Goal: Information Seeking & Learning: Learn about a topic

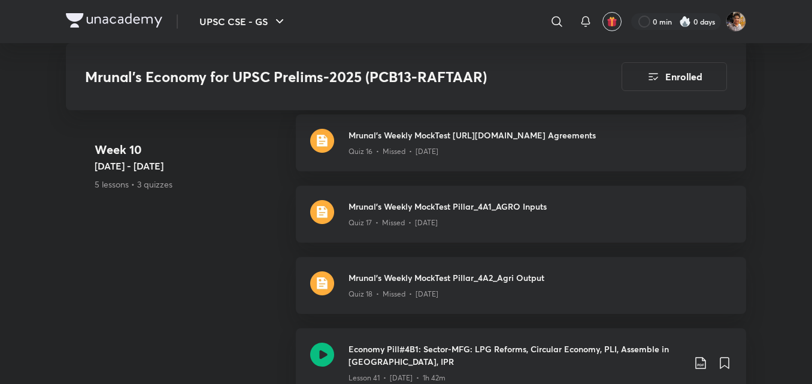
scroll to position [5382, 0]
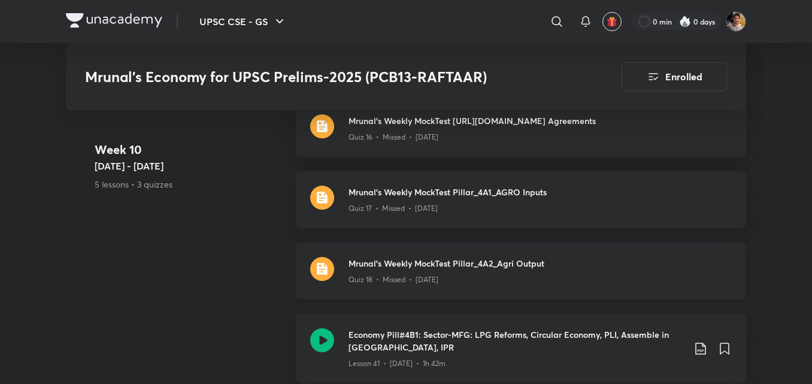
click at [625, 270] on div "Quiz 18 • Missed • [DATE]" at bounding box center [540, 278] width 383 height 16
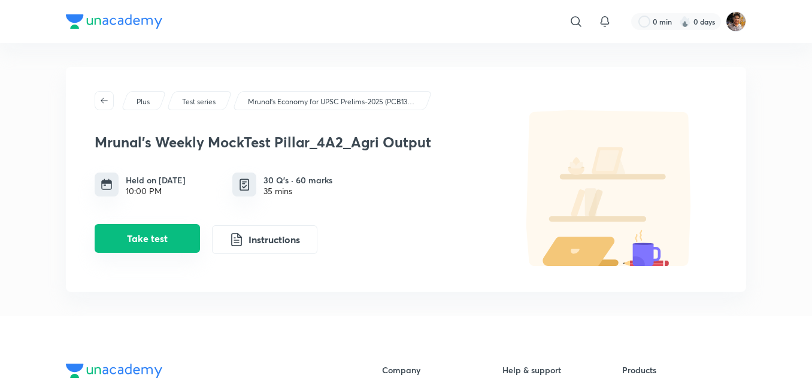
click at [171, 229] on button "Take test" at bounding box center [147, 238] width 105 height 29
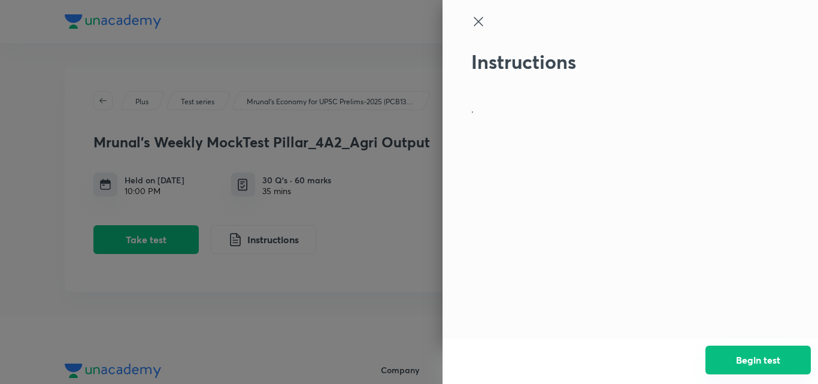
click at [779, 365] on button "Begin test" at bounding box center [758, 360] width 105 height 29
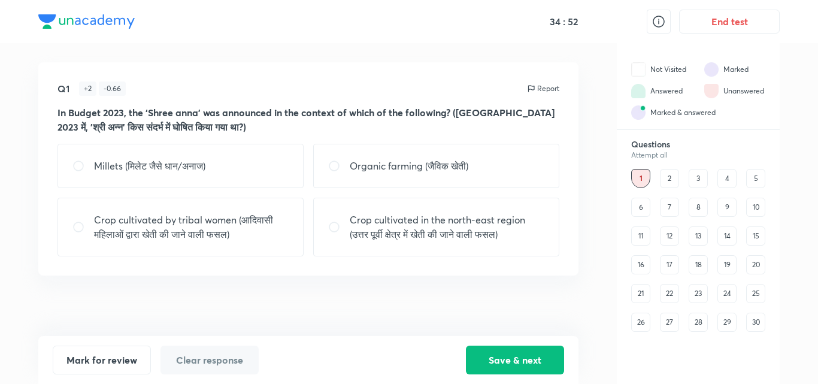
click at [226, 180] on div "Millets (मिलेट जैसे धान/अनाज)" at bounding box center [180, 166] width 246 height 44
radio input "true"
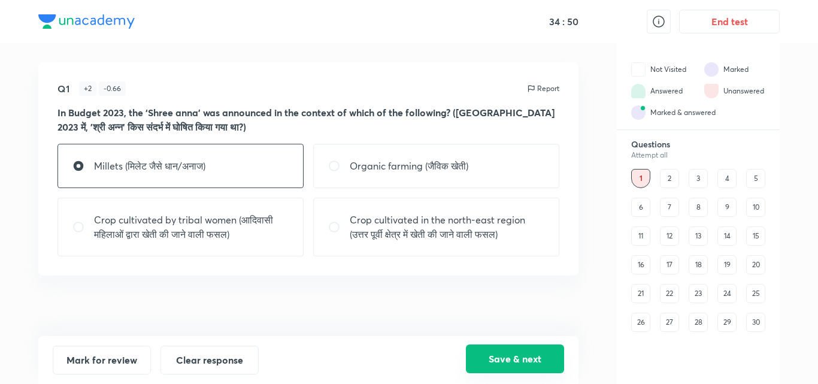
click at [515, 350] on button "Save & next" at bounding box center [515, 358] width 98 height 29
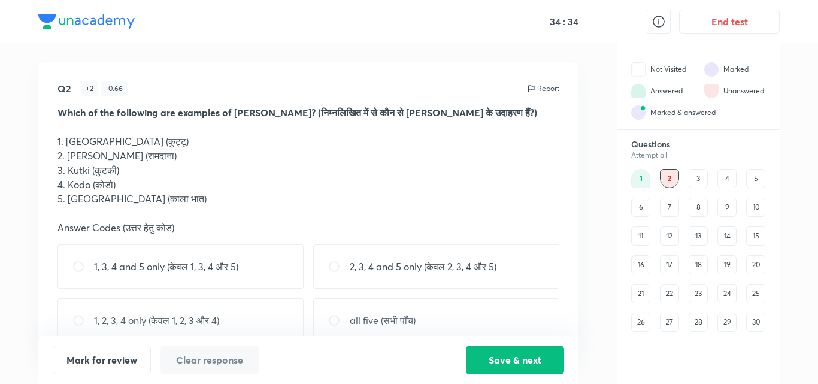
click at [148, 316] on p "1, 2, 3, 4 only (केवल 1, 2, 3 और 4)" at bounding box center [156, 320] width 125 height 14
radio input "true"
click at [502, 358] on button "Save & next" at bounding box center [515, 358] width 98 height 29
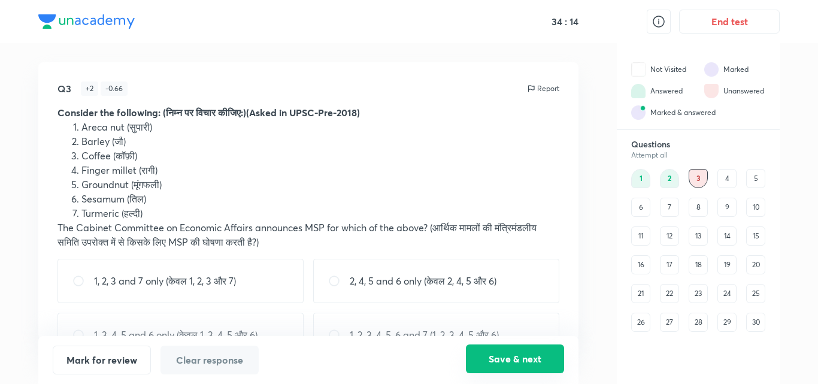
click at [502, 358] on button "Save & next" at bounding box center [515, 358] width 98 height 29
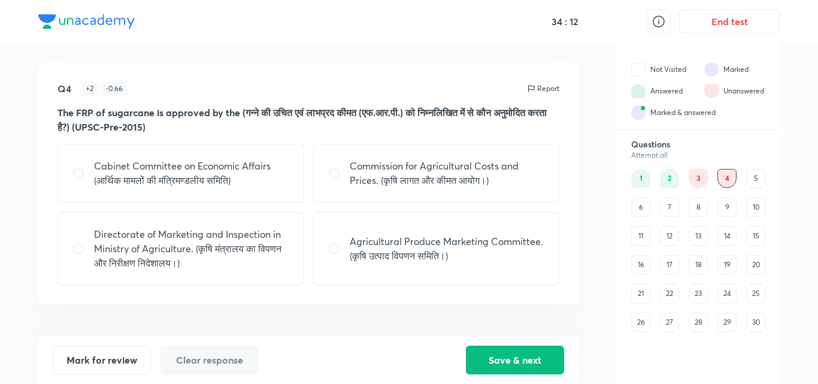
click at [700, 175] on div "3" at bounding box center [698, 178] width 19 height 19
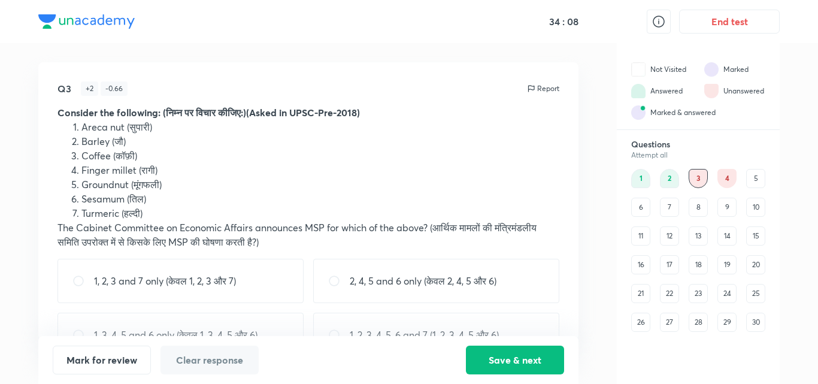
drag, startPoint x: 527, startPoint y: 126, endPoint x: 527, endPoint y: 137, distance: 11.4
click at [527, 137] on ol "Areca nut (सुपारी) Barley (जौ) Coffee (कॉफ़ी) Finger millet (रागी) Groundnut (म…" at bounding box center [308, 170] width 502 height 101
drag, startPoint x: 528, startPoint y: 127, endPoint x: 522, endPoint y: 143, distance: 17.2
click at [522, 143] on ol "Areca nut (सुपारी) Barley (जौ) Coffee (कॉफ़ी) Finger millet (रागी) Groundnut (म…" at bounding box center [308, 170] width 502 height 101
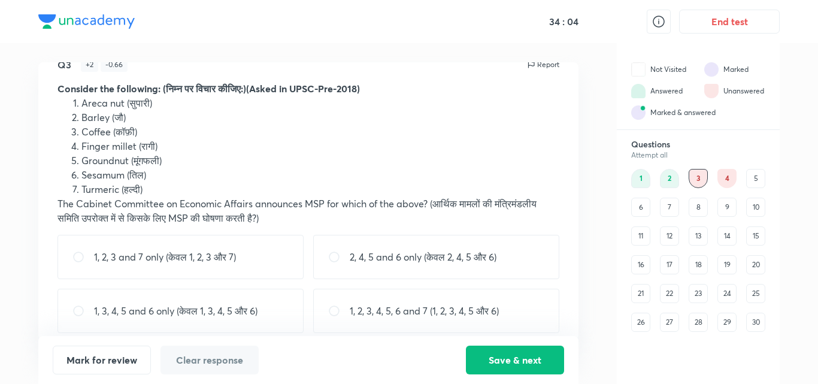
scroll to position [37, 0]
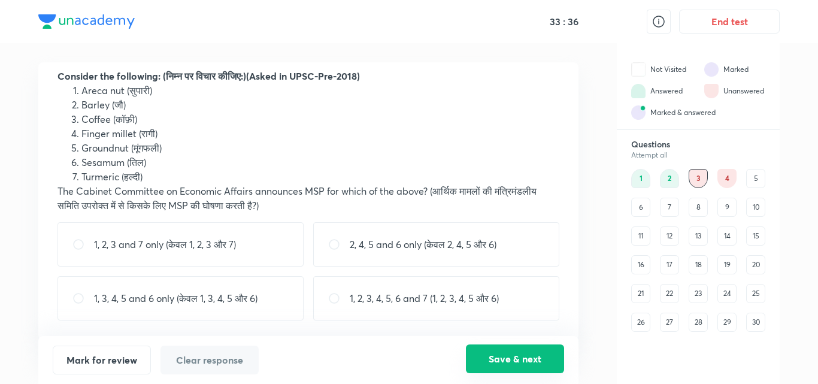
click at [491, 364] on button "Save & next" at bounding box center [515, 358] width 98 height 29
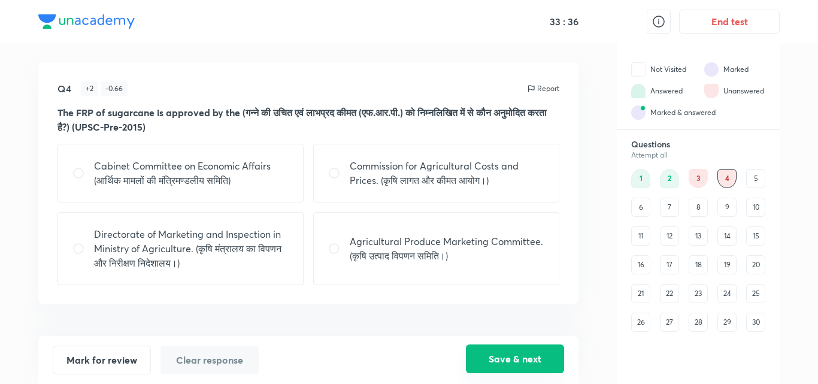
scroll to position [0, 0]
click at [697, 178] on div "3" at bounding box center [698, 178] width 19 height 19
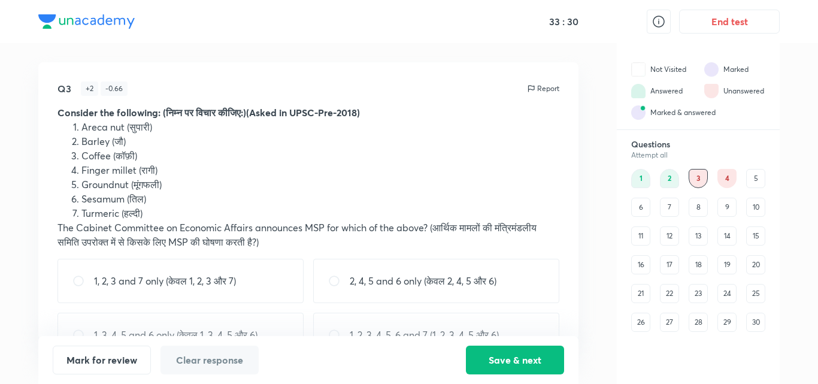
click at [458, 278] on p "2, 4, 5 and 6 only (केवल 2, 4, 5 और 6)" at bounding box center [423, 281] width 147 height 14
radio input "true"
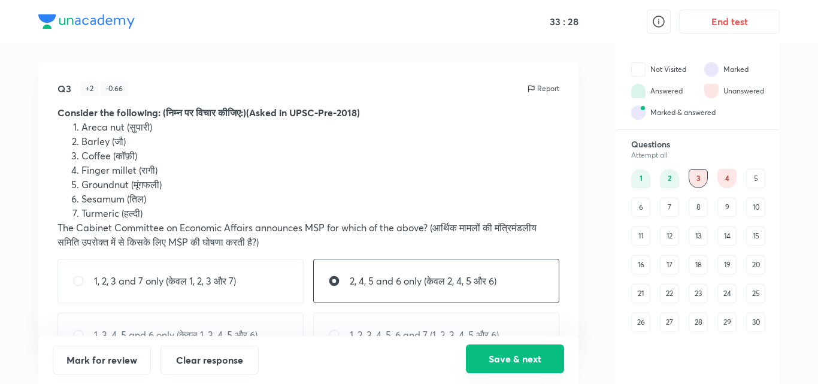
click at [491, 358] on button "Save & next" at bounding box center [515, 358] width 98 height 29
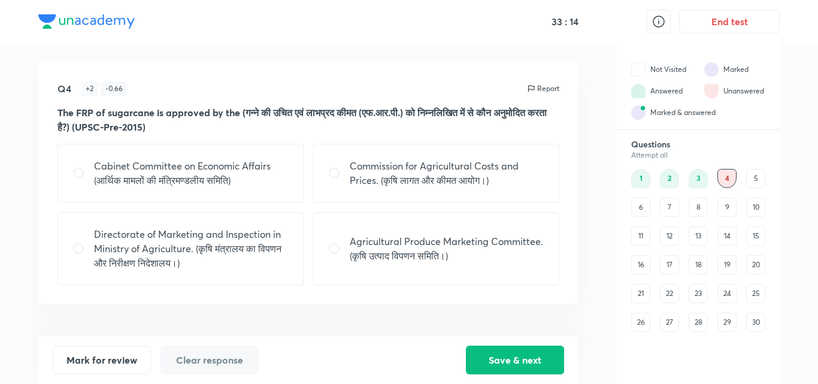
click at [350, 228] on div "Agricultural Produce Marketing Committee. (कृषि उत्पाद विपणन समिति।)" at bounding box center [436, 248] width 246 height 73
radio input "true"
click at [399, 153] on div "Commission for Agricultural Costs and Prices. (कृषि लागत और कीमत आयोग।)" at bounding box center [436, 173] width 246 height 59
radio input "true"
radio input "false"
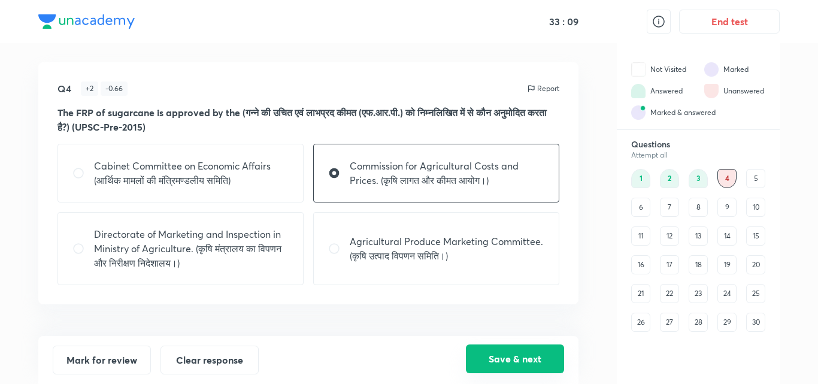
click at [526, 367] on button "Save & next" at bounding box center [515, 358] width 98 height 29
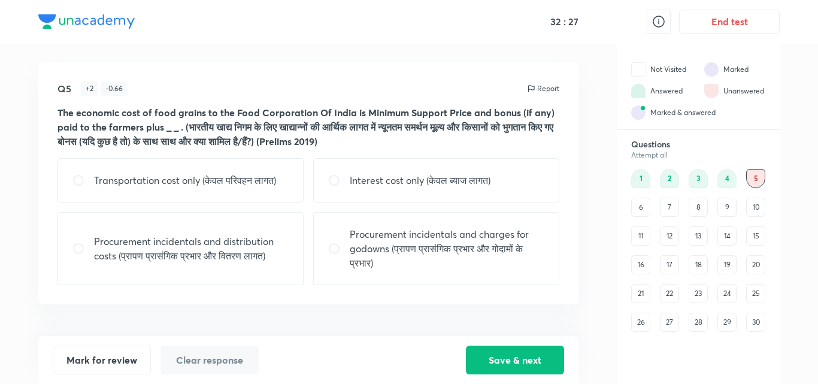
click at [188, 243] on p "Procurement incidentals and distribution costs (प्रापण प्रासंगिक प्रभार और वितर…" at bounding box center [191, 248] width 195 height 29
radio input "true"
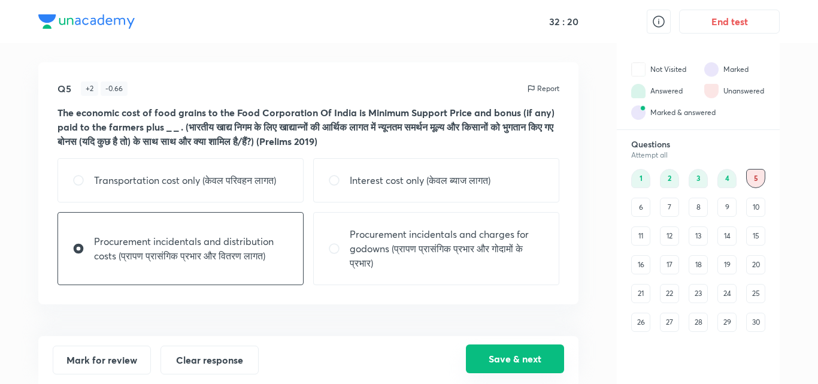
click at [520, 353] on button "Save & next" at bounding box center [515, 358] width 98 height 29
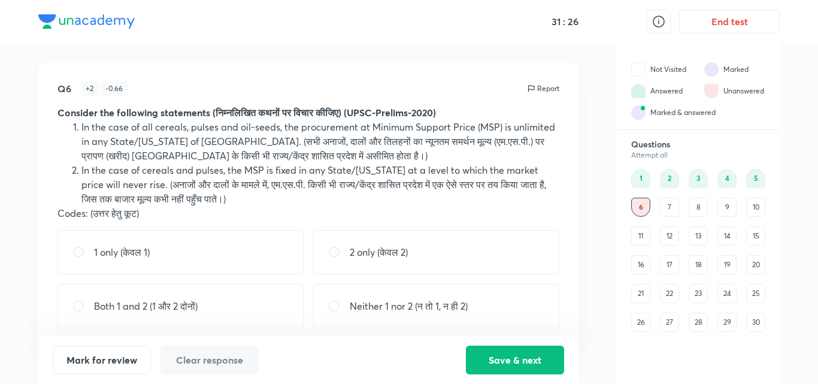
click at [225, 252] on div "1 only (केवल 1)" at bounding box center [180, 252] width 246 height 44
radio input "true"
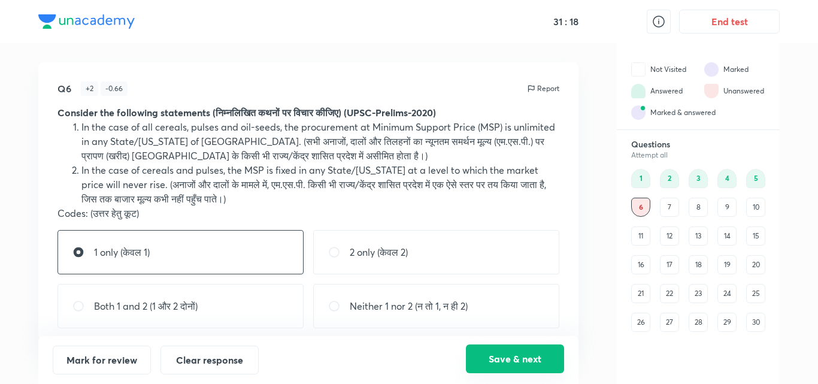
click at [522, 352] on button "Save & next" at bounding box center [515, 358] width 98 height 29
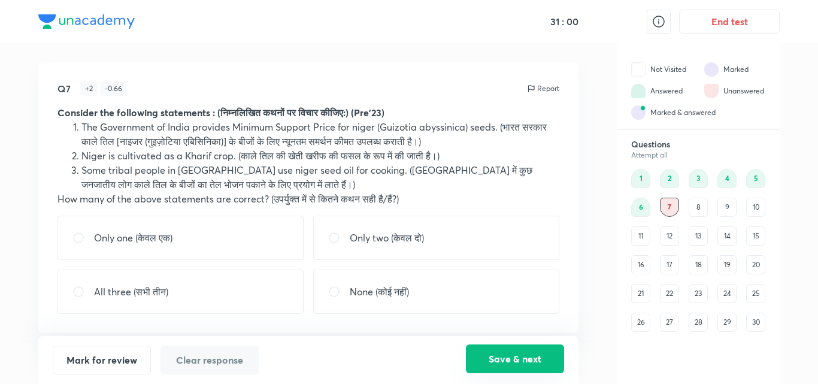
click at [522, 352] on button "Save & next" at bounding box center [515, 358] width 98 height 29
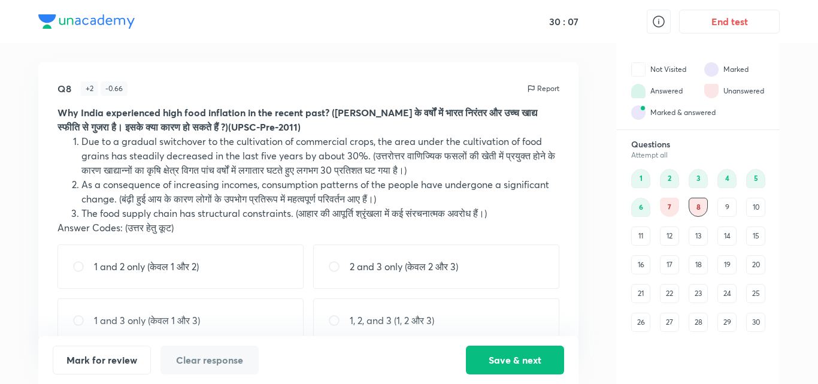
click at [407, 271] on p "2 and 3 only (केवल 2 और 3)" at bounding box center [404, 266] width 108 height 14
radio input "true"
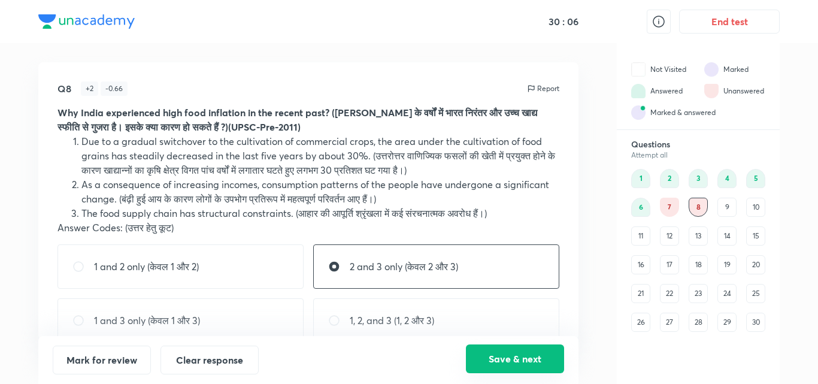
click at [486, 361] on button "Save & next" at bounding box center [515, 358] width 98 height 29
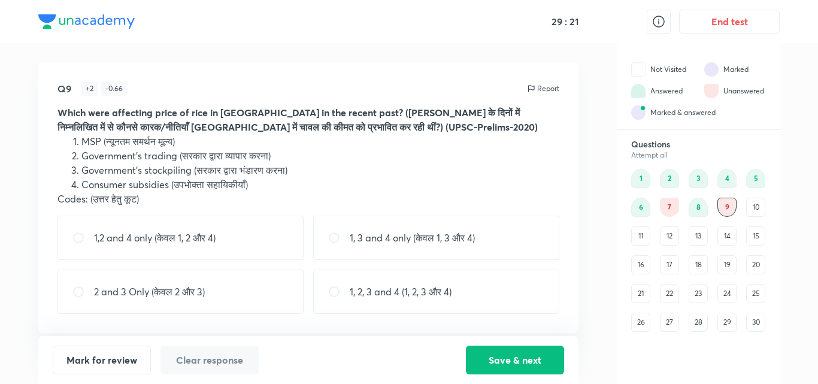
click at [341, 237] on input "radio" at bounding box center [339, 238] width 22 height 12
radio input "true"
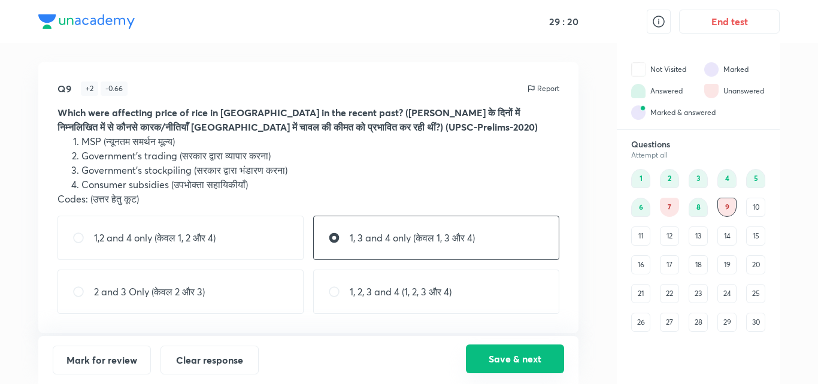
click at [519, 365] on button "Save & next" at bounding box center [515, 358] width 98 height 29
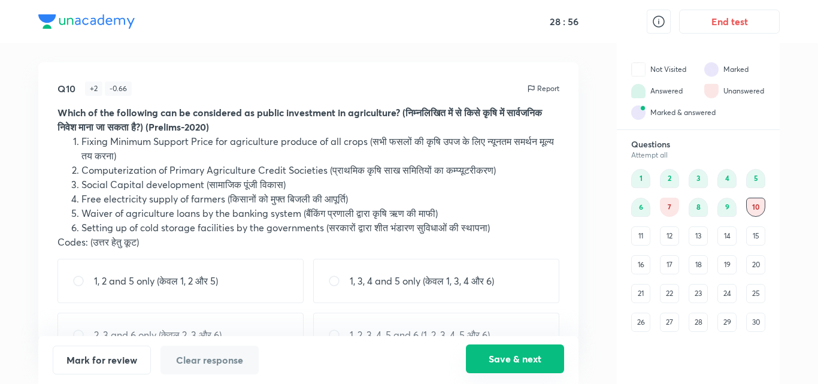
click at [519, 365] on button "Save & next" at bounding box center [515, 358] width 98 height 29
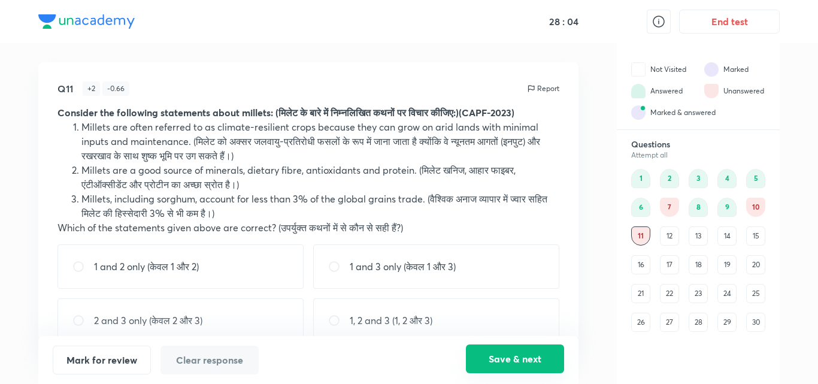
click at [519, 365] on button "Save & next" at bounding box center [515, 358] width 98 height 29
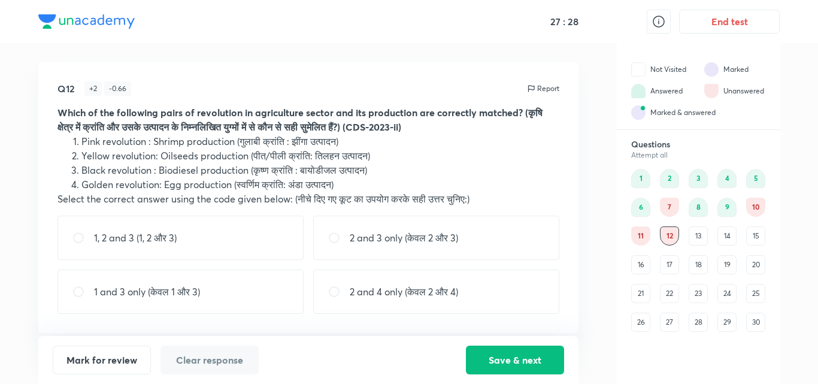
click at [385, 257] on div "2 and 3 only (केवल 2 और 3)" at bounding box center [436, 238] width 246 height 44
radio input "true"
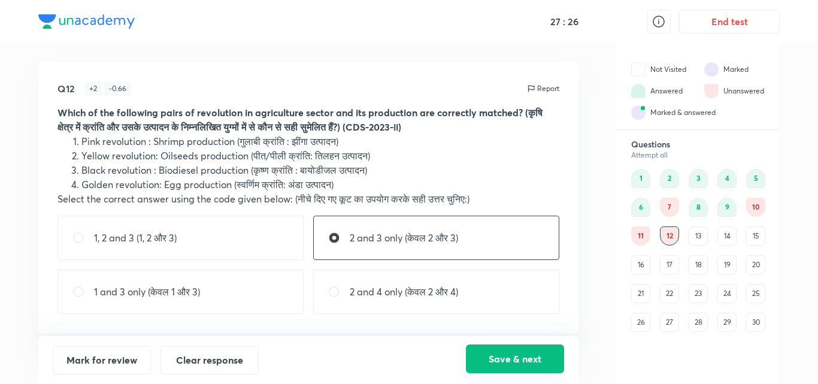
click at [498, 349] on button "Save & next" at bounding box center [515, 358] width 98 height 29
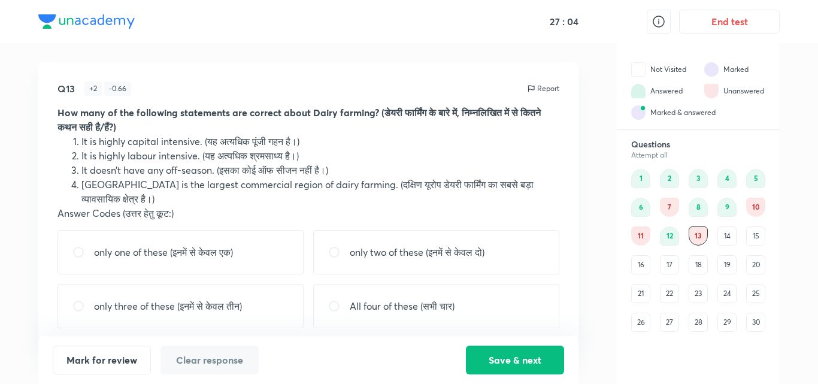
click at [216, 258] on p "only one of these (इनमें से केवल एक)" at bounding box center [163, 252] width 139 height 14
radio input "true"
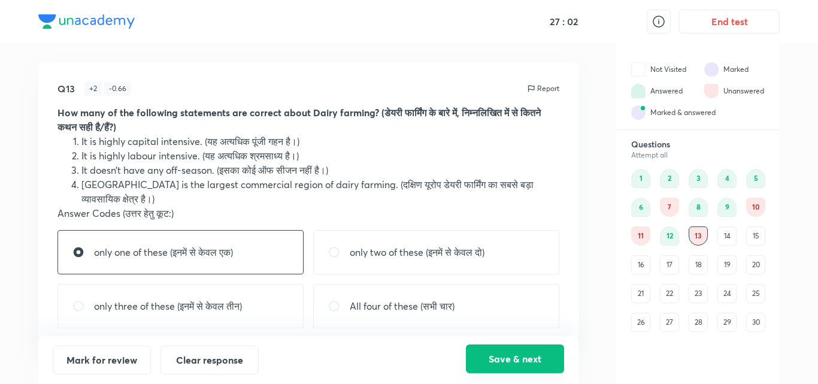
click at [528, 349] on button "Save & next" at bounding box center [515, 358] width 98 height 29
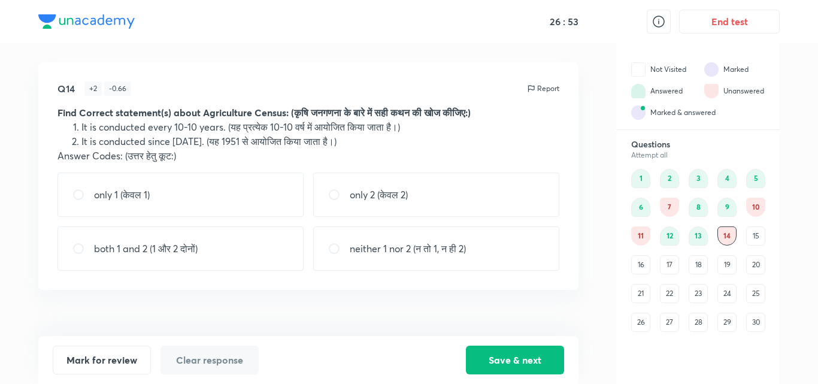
click at [494, 256] on div "neither 1 nor 2 (न तो 1, न ही 2)" at bounding box center [436, 248] width 246 height 44
radio input "true"
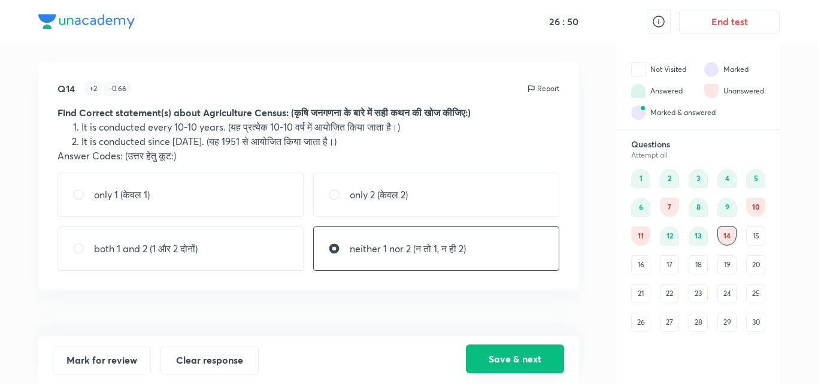
click at [498, 351] on button "Save & next" at bounding box center [515, 358] width 98 height 29
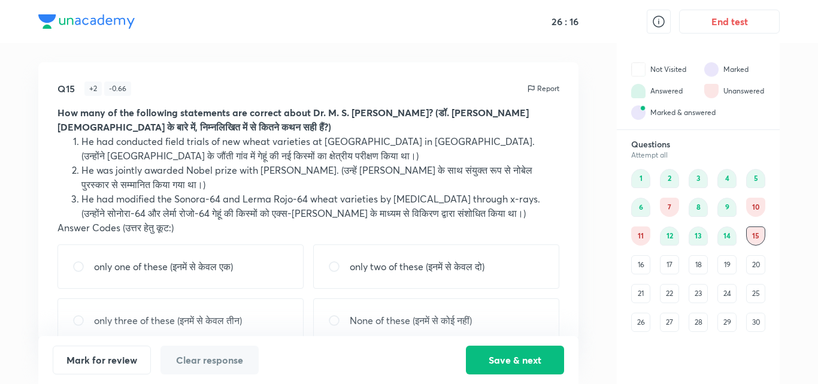
click at [428, 307] on div "None of these (इनमें से कोई नहीं)" at bounding box center [436, 320] width 246 height 44
radio input "true"
click at [524, 356] on button "Save & next" at bounding box center [515, 358] width 98 height 29
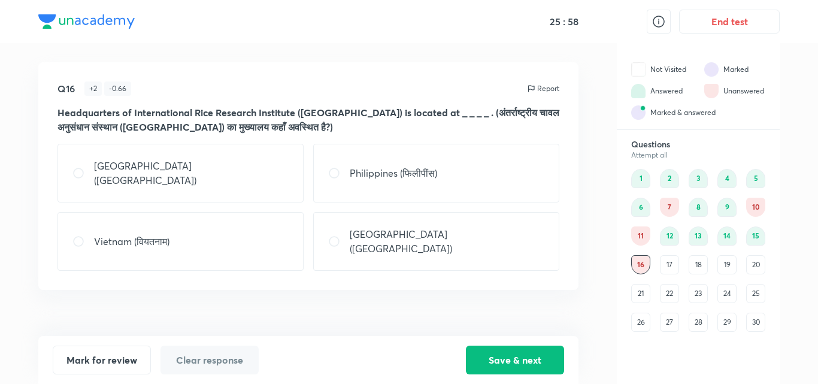
click at [460, 215] on div "[GEOGRAPHIC_DATA] ([GEOGRAPHIC_DATA])" at bounding box center [436, 241] width 246 height 59
radio input "true"
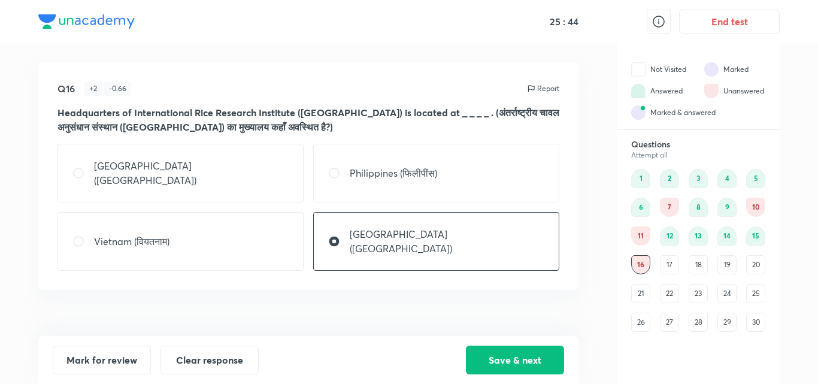
click at [492, 165] on div "Philippines (फिलीपींस)" at bounding box center [436, 173] width 246 height 59
radio input "true"
radio input "false"
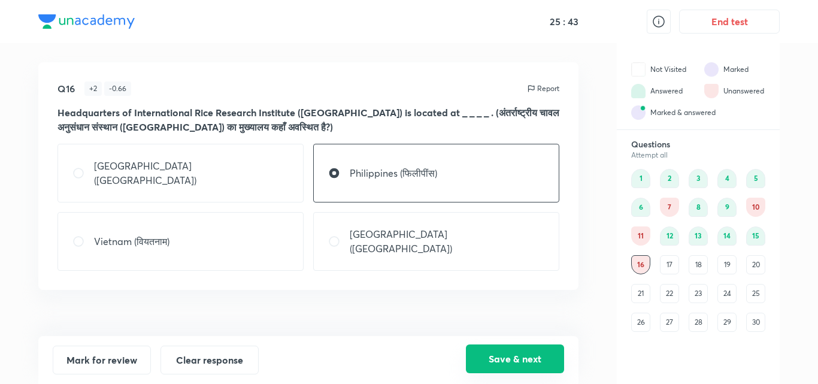
click at [523, 361] on button "Save & next" at bounding box center [515, 358] width 98 height 29
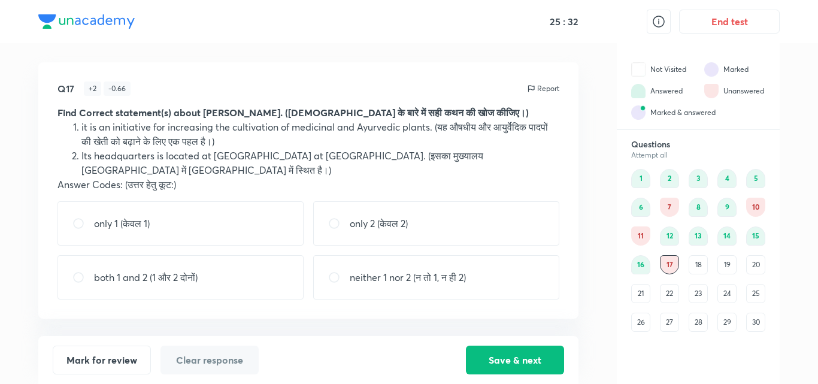
click at [517, 284] on div "neither 1 nor 2 (न तो 1, न ही 2)" at bounding box center [436, 277] width 246 height 44
radio input "true"
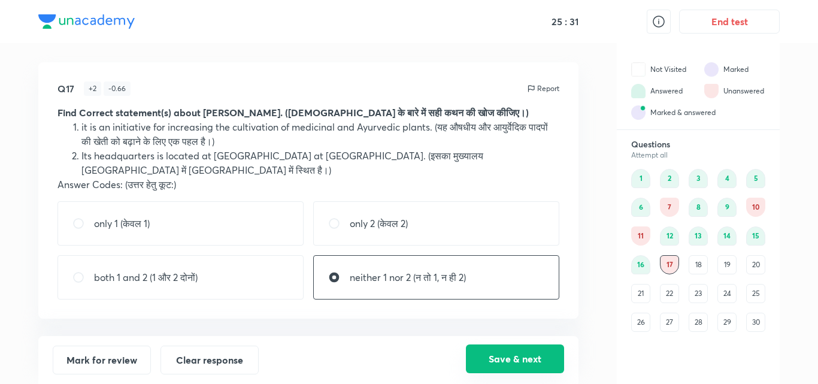
click at [513, 361] on button "Save & next" at bounding box center [515, 358] width 98 height 29
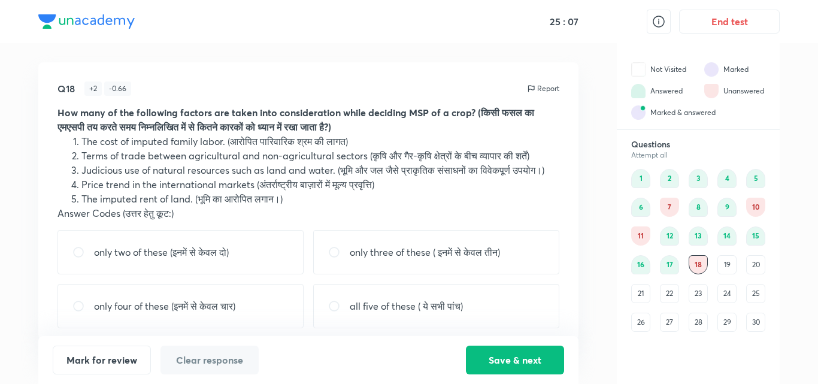
click at [511, 321] on div "all five of these ( ये सभी पांच)" at bounding box center [436, 306] width 246 height 44
radio input "true"
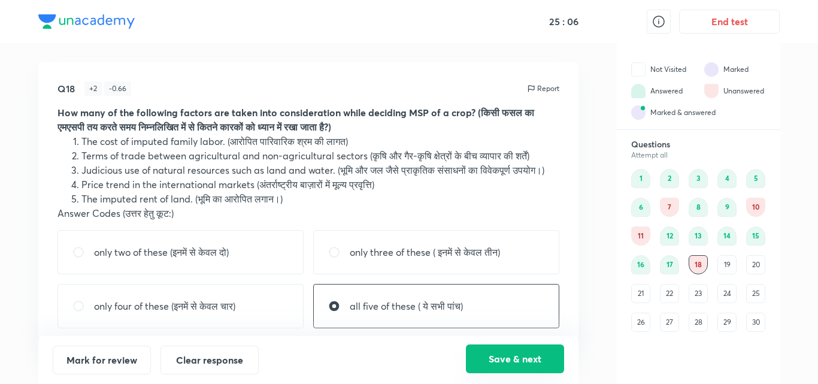
click at [515, 364] on button "Save & next" at bounding box center [515, 358] width 98 height 29
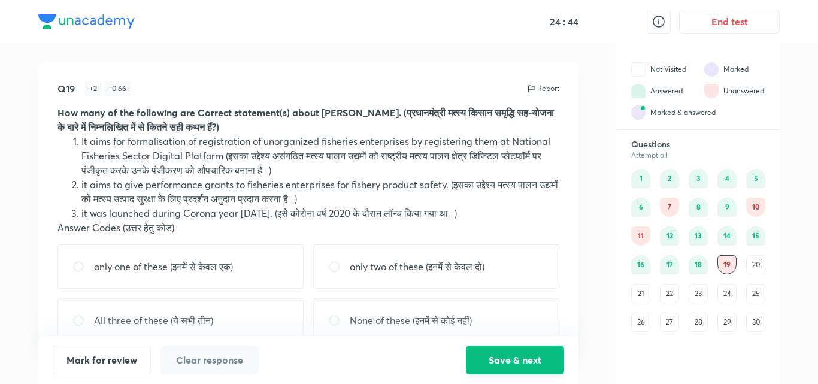
click at [275, 308] on div "All three of these (ये सभी तीन)" at bounding box center [180, 320] width 246 height 44
radio input "true"
click at [504, 353] on button "Save & next" at bounding box center [515, 358] width 98 height 29
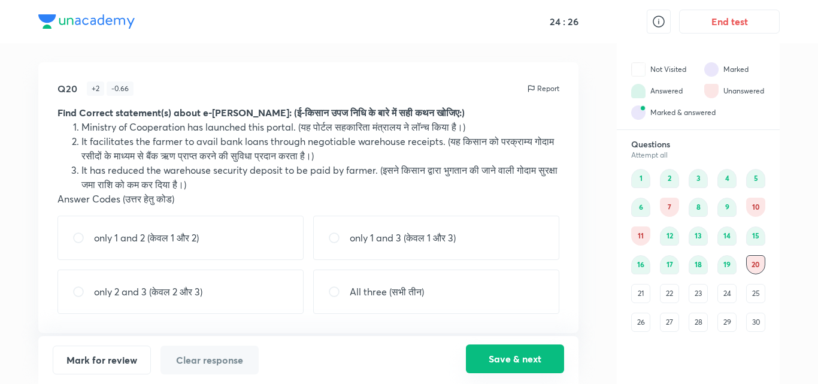
click at [504, 353] on button "Save & next" at bounding box center [515, 358] width 98 height 29
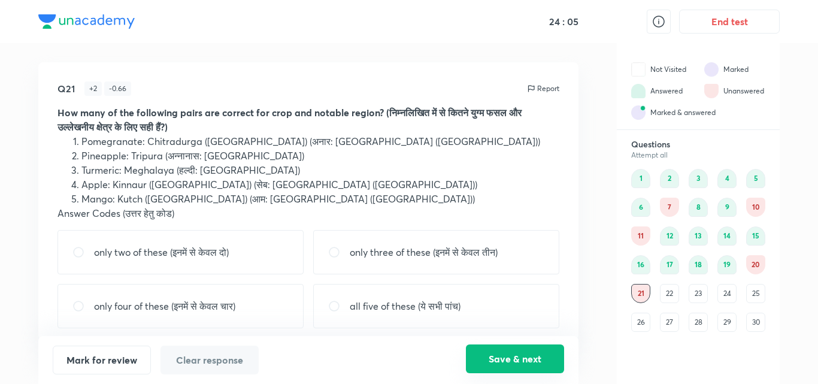
click at [504, 353] on button "Save & next" at bounding box center [515, 358] width 98 height 29
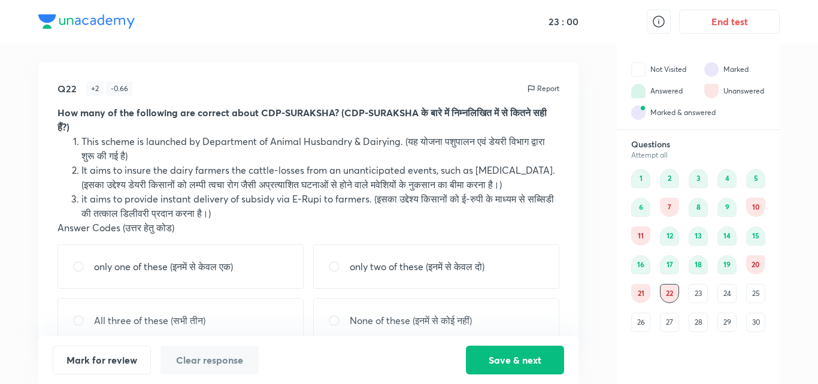
drag, startPoint x: 504, startPoint y: 353, endPoint x: 149, endPoint y: 278, distance: 363.6
click at [149, 278] on div "Q22 + 2 - 0.66 Report How many of the following are correct about CDP-SURAKSHA?…" at bounding box center [308, 213] width 540 height 341
click at [149, 274] on p "only one of these (इनमें से केवल एक)" at bounding box center [163, 266] width 139 height 14
radio input "true"
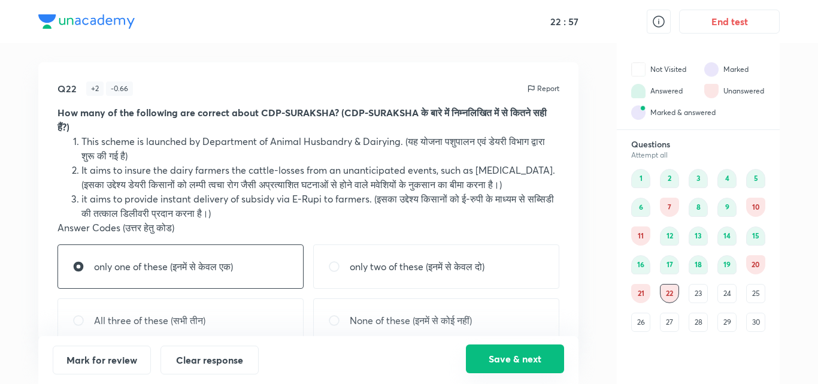
click at [498, 357] on button "Save & next" at bounding box center [515, 358] width 98 height 29
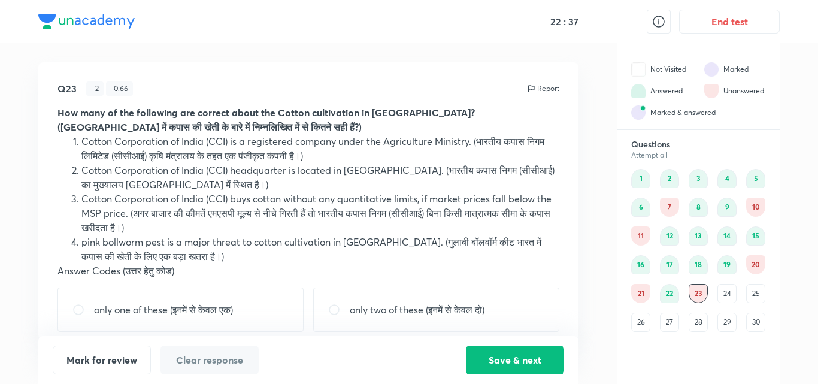
drag, startPoint x: 585, startPoint y: 107, endPoint x: 575, endPoint y: 142, distance: 36.2
click at [575, 142] on div "Q23 + 2 - 0.66 Report How many of the following are correct about the Cotton cu…" at bounding box center [408, 213] width 741 height 341
drag, startPoint x: 575, startPoint y: 142, endPoint x: 572, endPoint y: 167, distance: 24.7
click at [572, 167] on div "Q23 + 2 - 0.66 Report How many of the following are correct about the Cotton cu…" at bounding box center [308, 200] width 540 height 277
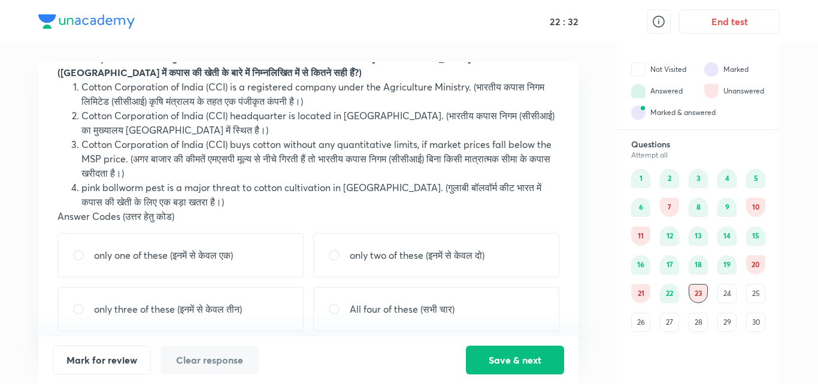
scroll to position [65, 0]
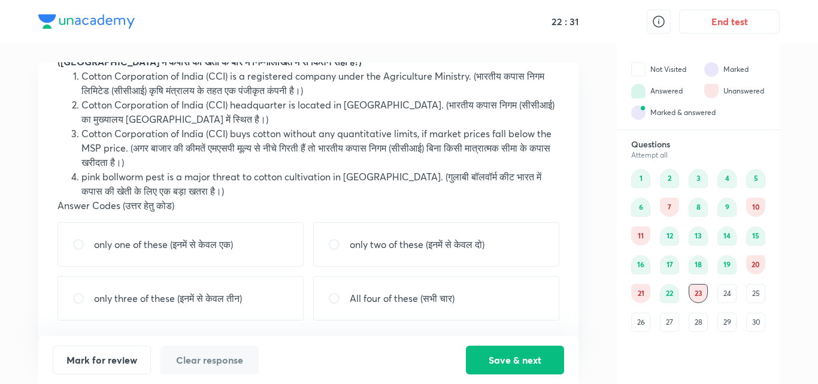
click at [455, 303] on p "All four of these (सभी चार)" at bounding box center [402, 298] width 105 height 14
radio input "true"
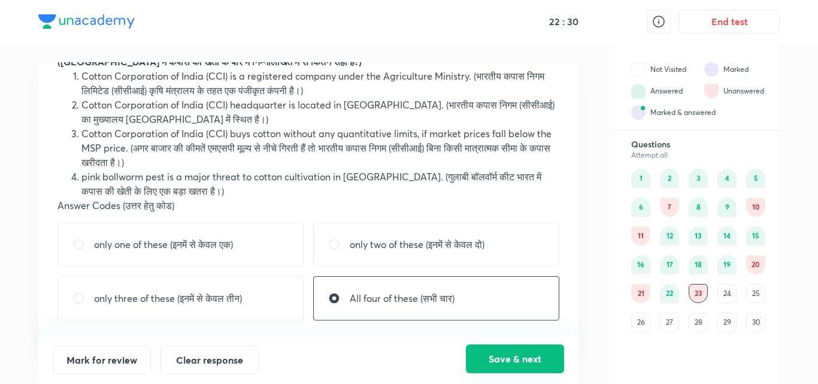
click at [511, 373] on div "Save & next" at bounding box center [515, 360] width 98 height 29
click at [514, 369] on button "Save & next" at bounding box center [515, 358] width 98 height 29
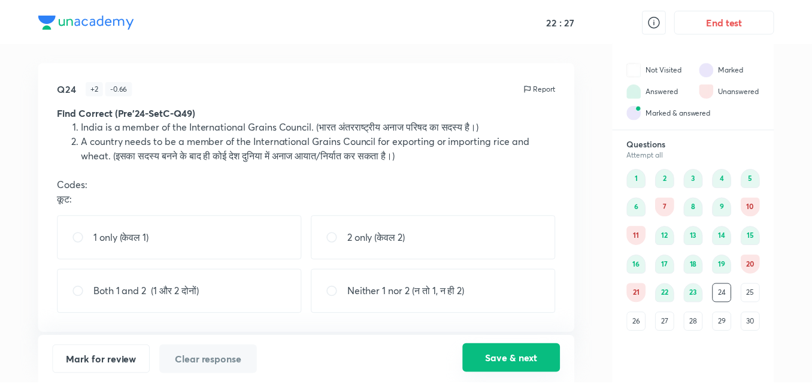
scroll to position [0, 0]
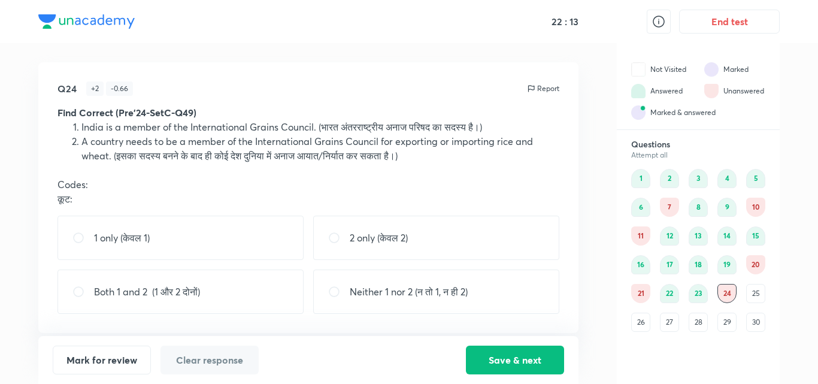
click at [257, 231] on div "1 only (केवल 1)" at bounding box center [180, 238] width 246 height 44
radio input "true"
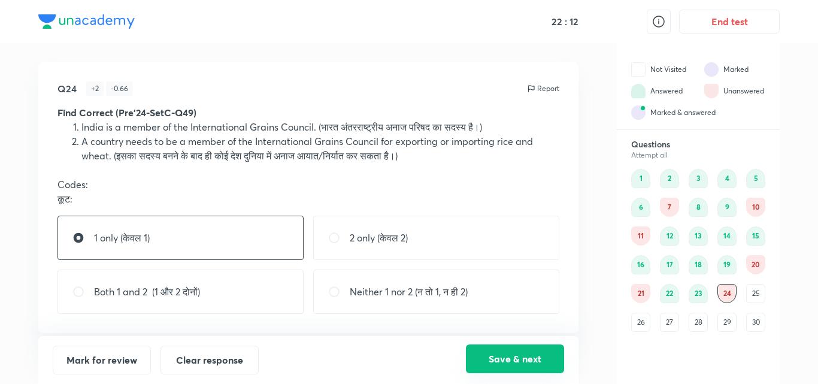
click at [500, 349] on button "Save & next" at bounding box center [515, 358] width 98 height 29
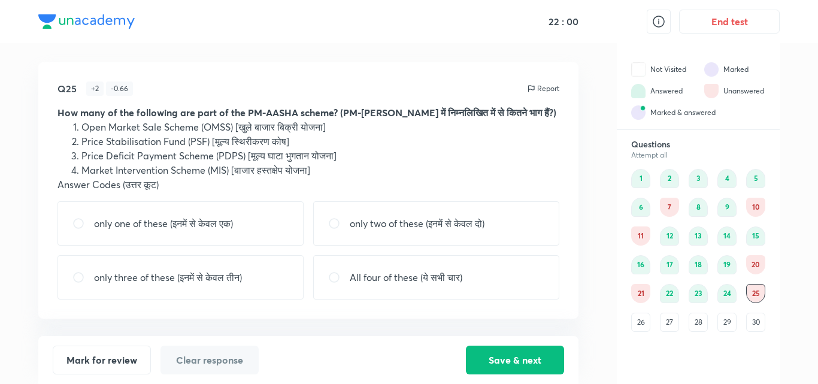
click at [378, 299] on div "All four of these (ये सभी चार)" at bounding box center [436, 277] width 246 height 44
radio input "true"
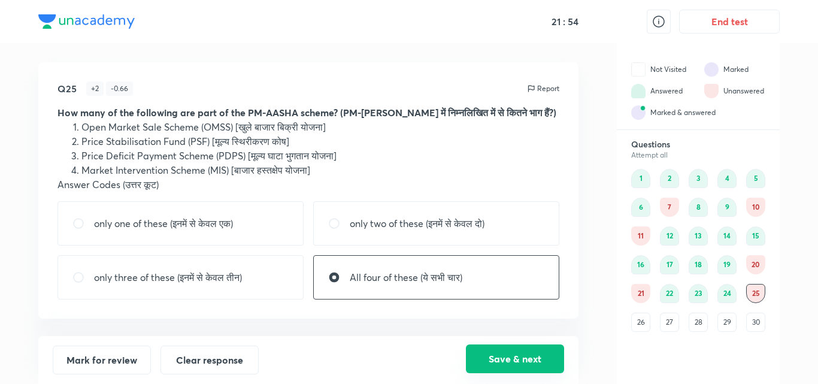
click at [505, 361] on button "Save & next" at bounding box center [515, 358] width 98 height 29
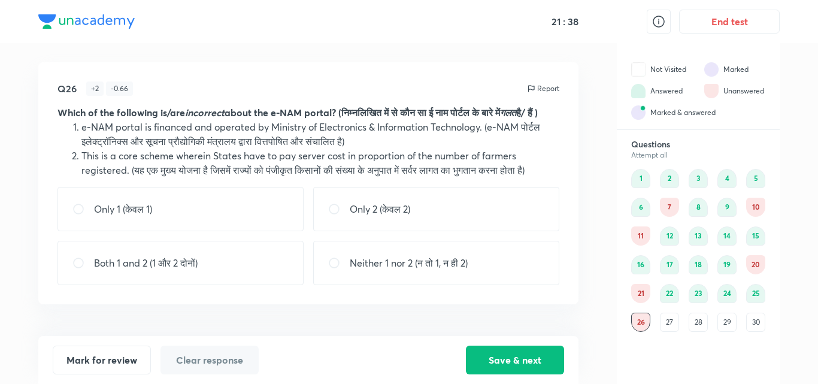
click at [516, 285] on div "Neither 1 nor 2 (न तो 1, न ही 2)" at bounding box center [436, 263] width 246 height 44
radio input "true"
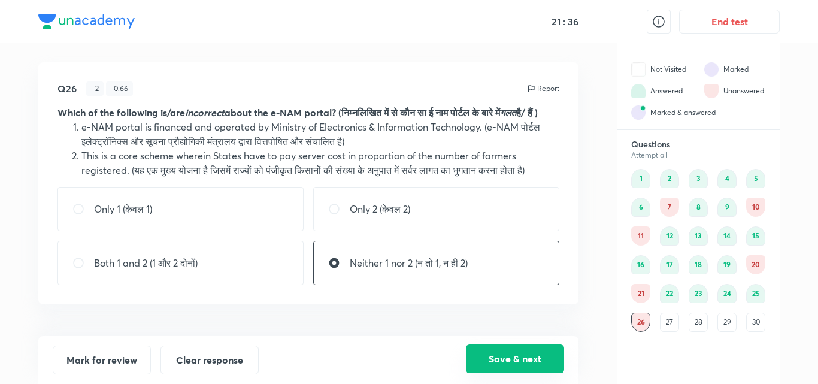
click at [506, 356] on button "Save & next" at bounding box center [515, 358] width 98 height 29
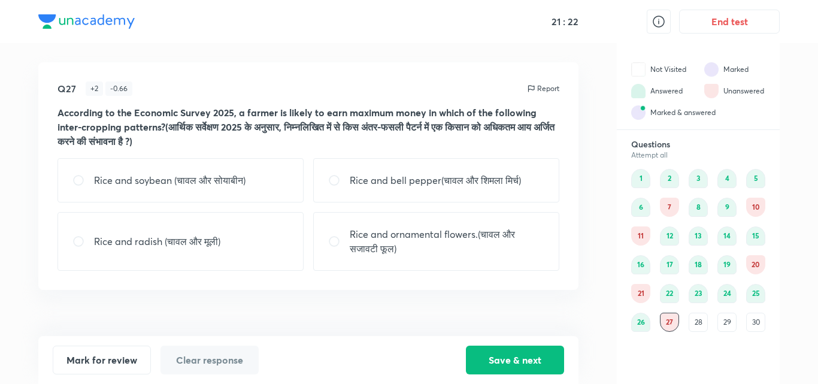
click at [240, 173] on p "Rice and soybean (चावल और सोयाबीन)" at bounding box center [170, 180] width 152 height 14
click at [402, 260] on div "Rice and ornamental flowers.(चावल और सजावटी फूल)" at bounding box center [436, 241] width 246 height 59
radio input "false"
radio input "true"
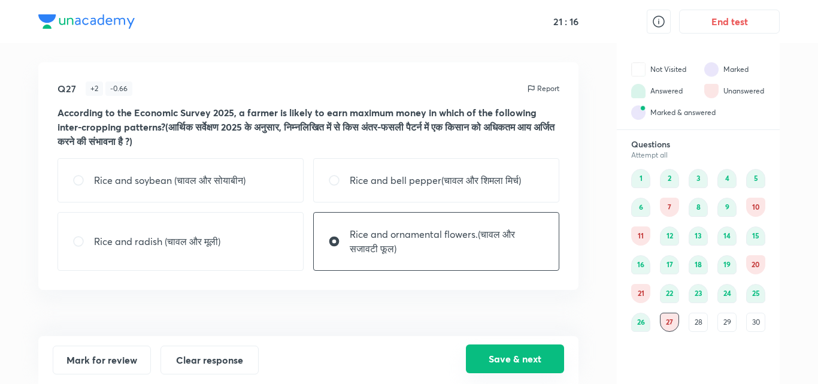
click at [495, 362] on button "Save & next" at bounding box center [515, 358] width 98 height 29
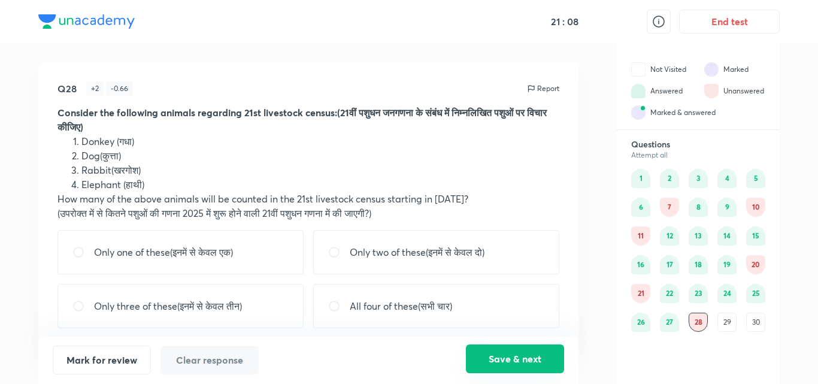
click at [495, 362] on button "Save & next" at bounding box center [515, 358] width 98 height 29
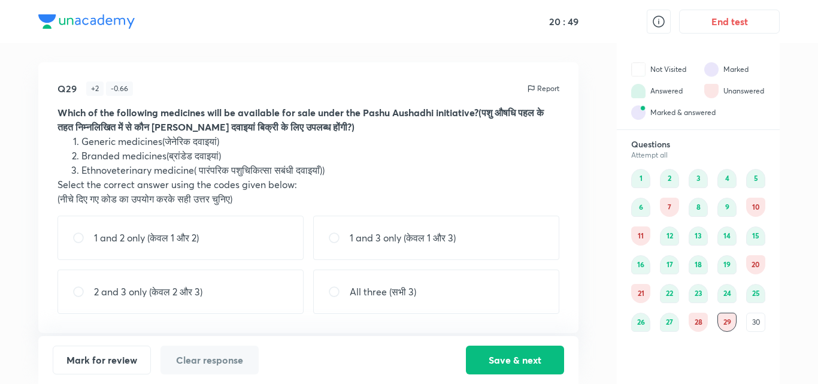
click at [351, 230] on div "1 and 3 only (केवल 1 और 3)" at bounding box center [436, 238] width 246 height 44
radio input "true"
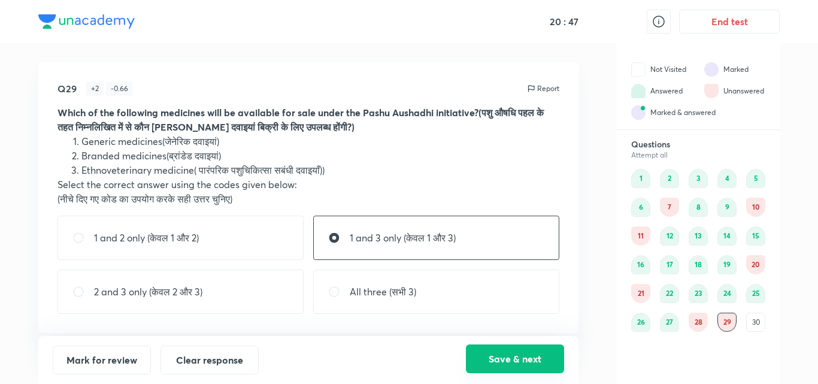
click at [493, 354] on button "Save & next" at bounding box center [515, 358] width 98 height 29
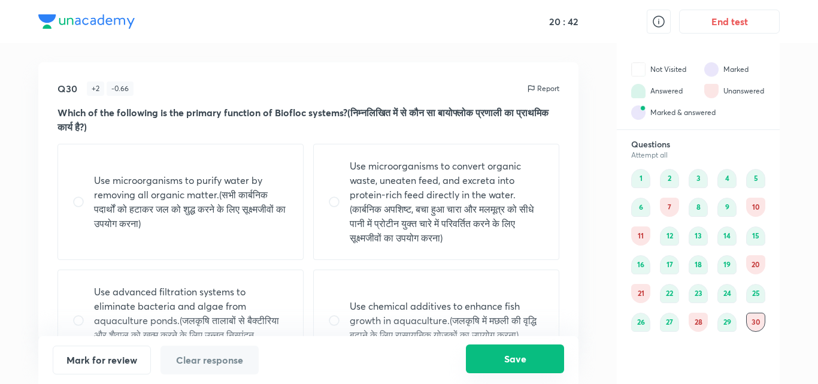
click at [493, 354] on button "Save" at bounding box center [515, 358] width 98 height 29
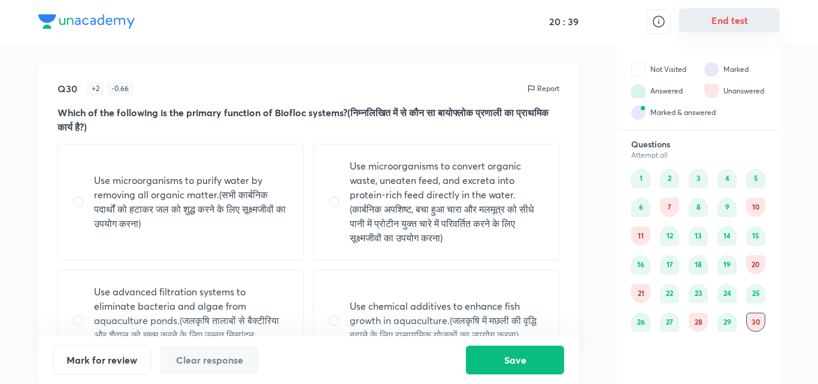
click at [728, 16] on button "End test" at bounding box center [729, 20] width 101 height 24
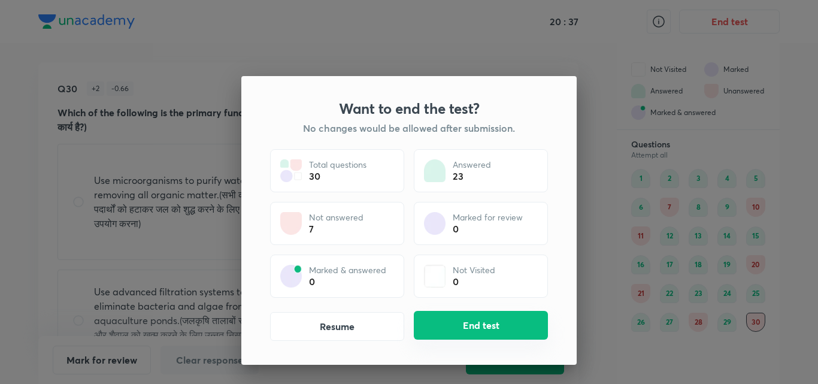
click at [446, 327] on button "End test" at bounding box center [481, 325] width 134 height 29
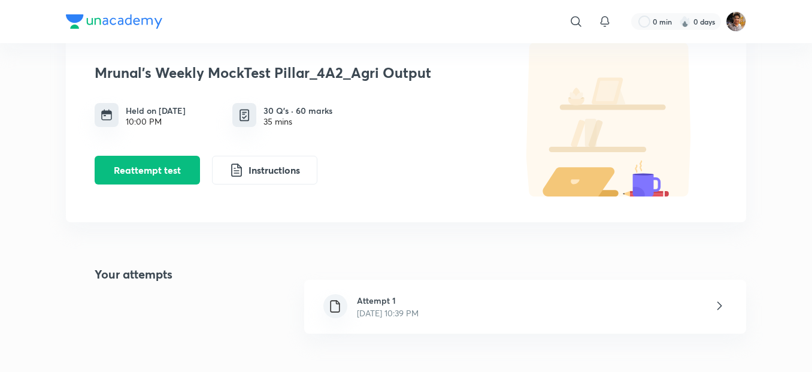
scroll to position [216, 0]
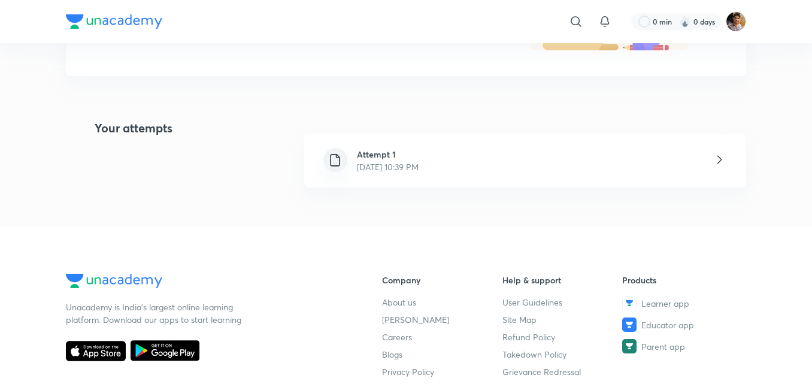
click at [475, 156] on div "Attempt 1 [DATE] 10:39 PM" at bounding box center [525, 161] width 442 height 54
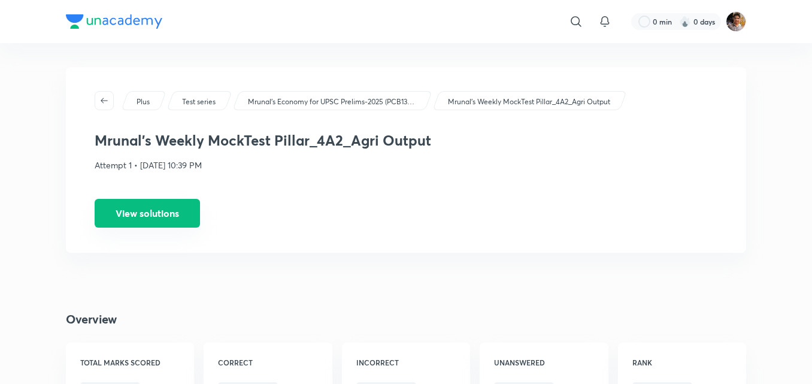
click at [186, 209] on button "View solutions" at bounding box center [147, 213] width 105 height 29
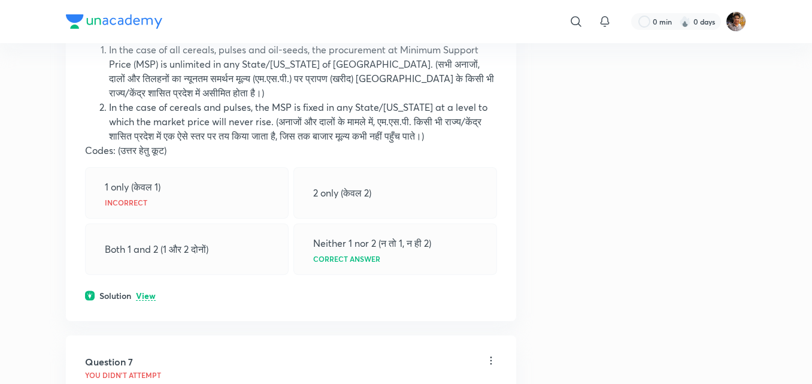
scroll to position [2204, 0]
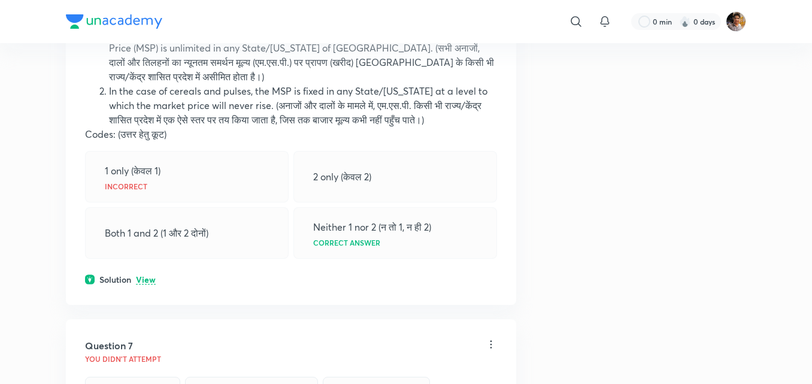
click at [151, 284] on p "View" at bounding box center [146, 280] width 20 height 9
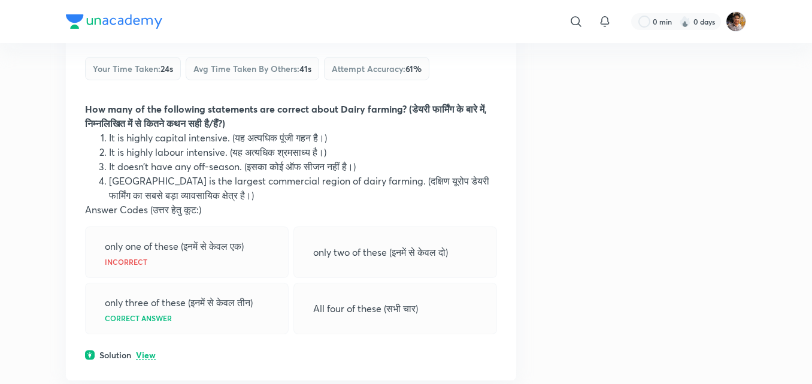
scroll to position [5247, 0]
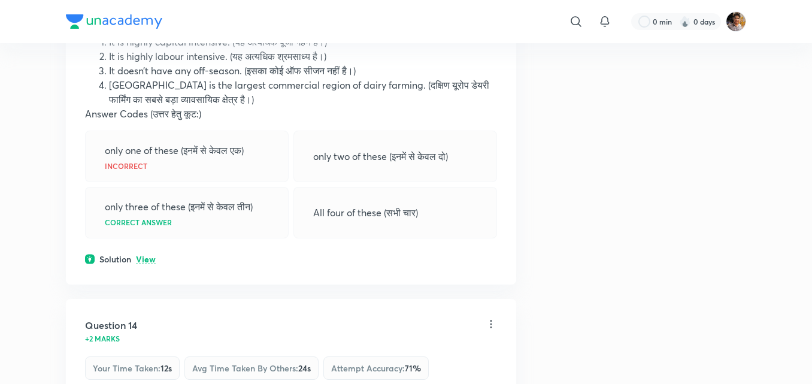
click at [147, 263] on div "Question 13 -0.66 marks Your time taken : 24s Avg time taken by others : 41s At…" at bounding box center [291, 94] width 450 height 381
click at [149, 256] on div "Solution View" at bounding box center [291, 259] width 412 height 13
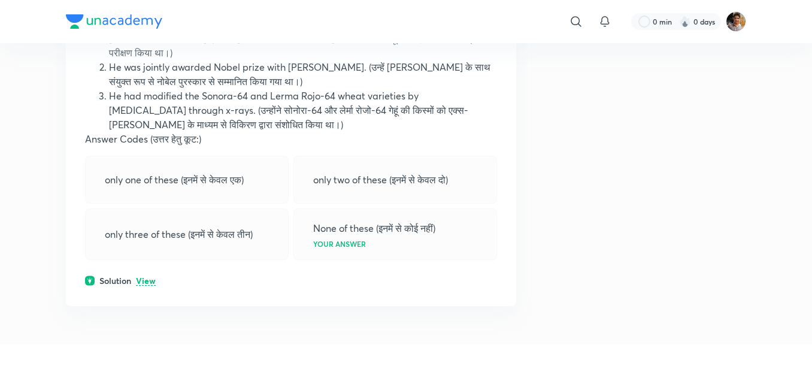
scroll to position [6133, 0]
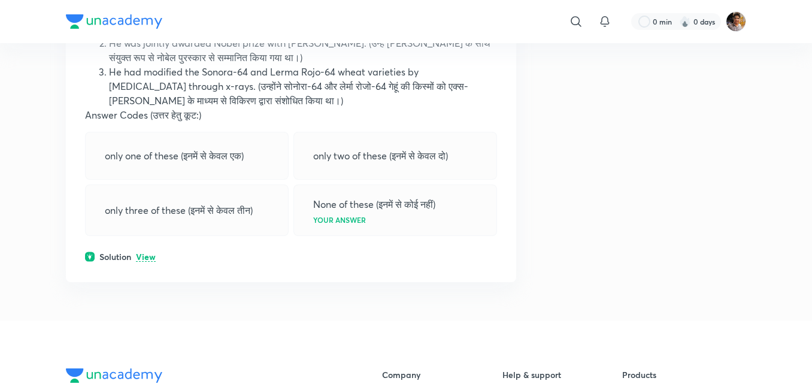
click at [156, 250] on div "Solution View" at bounding box center [291, 256] width 412 height 13
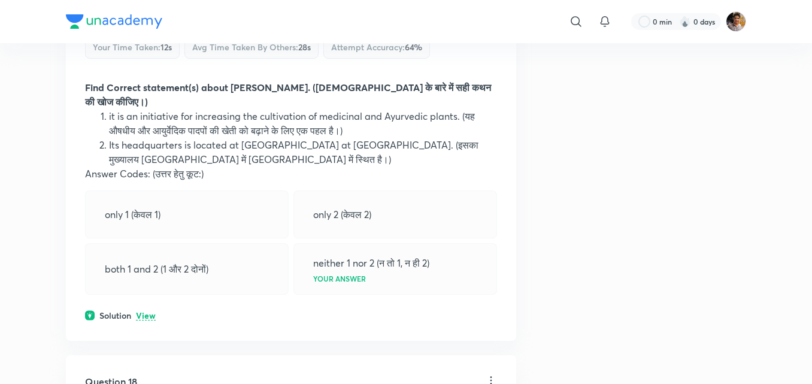
scroll to position [6876, 0]
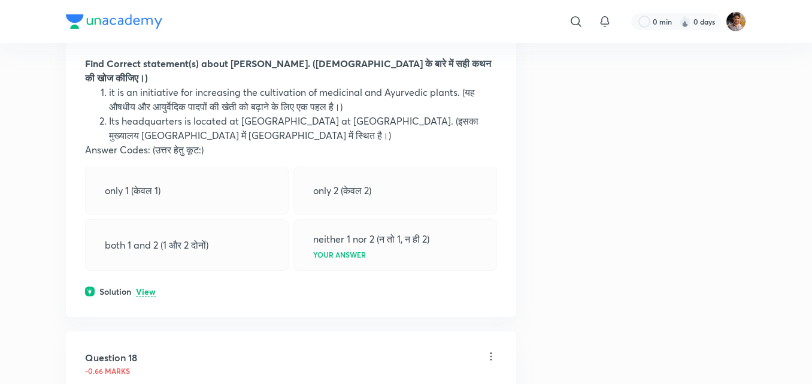
click at [144, 287] on p "View" at bounding box center [146, 291] width 20 height 9
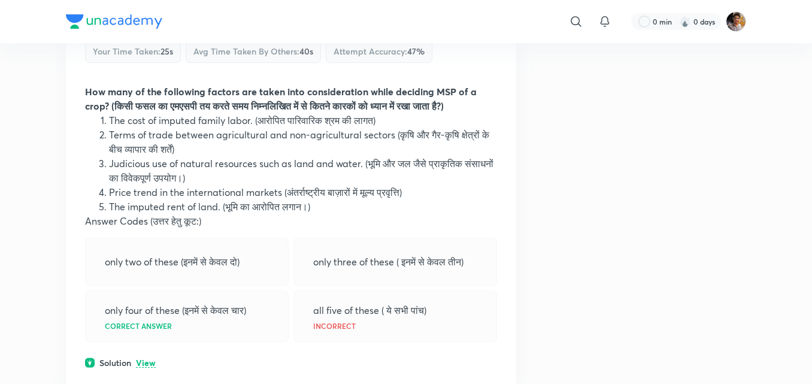
scroll to position [7331, 0]
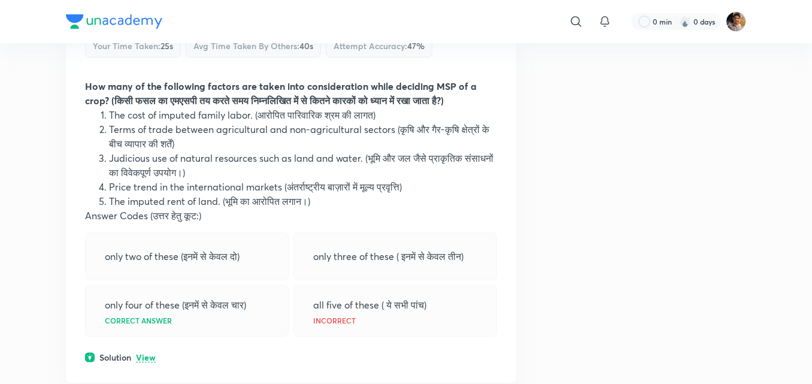
click at [143, 353] on p "View" at bounding box center [146, 357] width 20 height 9
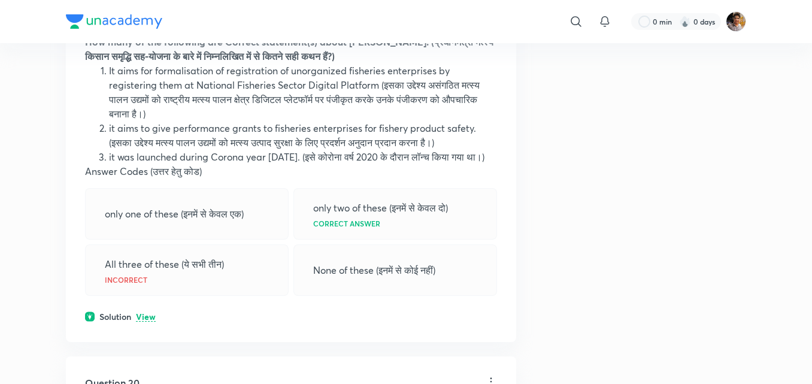
scroll to position [7906, 0]
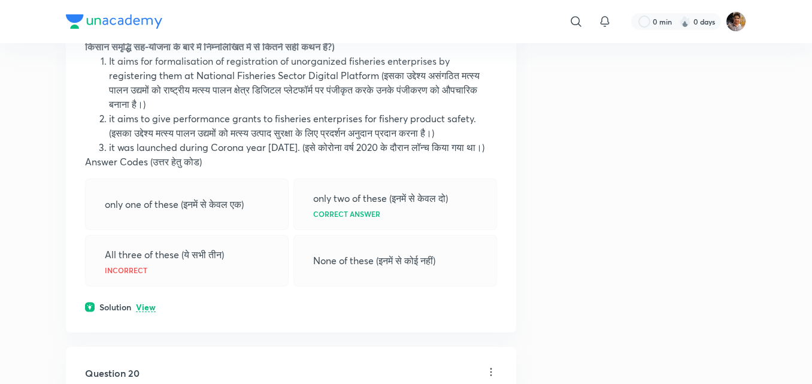
click at [153, 308] on p "View" at bounding box center [146, 307] width 20 height 9
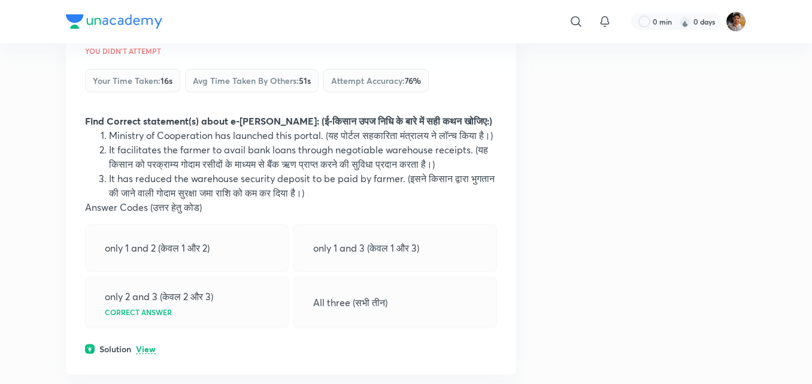
scroll to position [8337, 0]
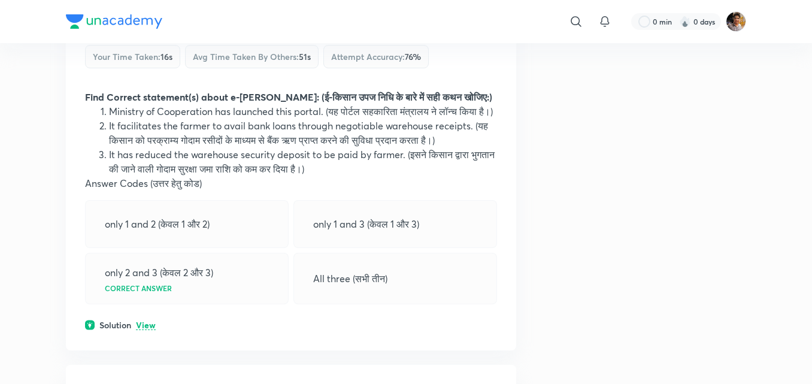
click at [143, 330] on p "View" at bounding box center [146, 325] width 20 height 9
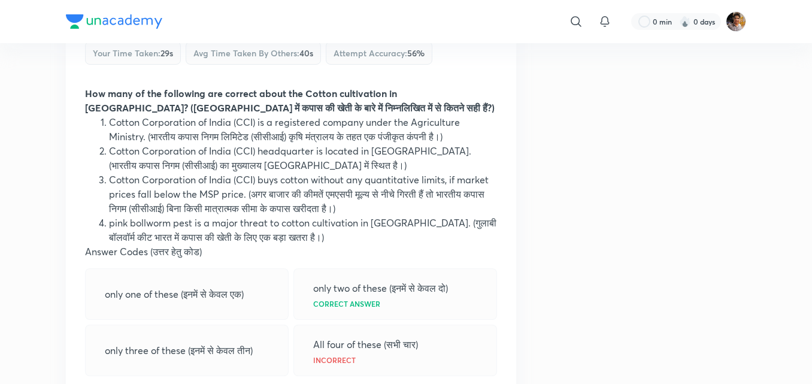
scroll to position [9726, 0]
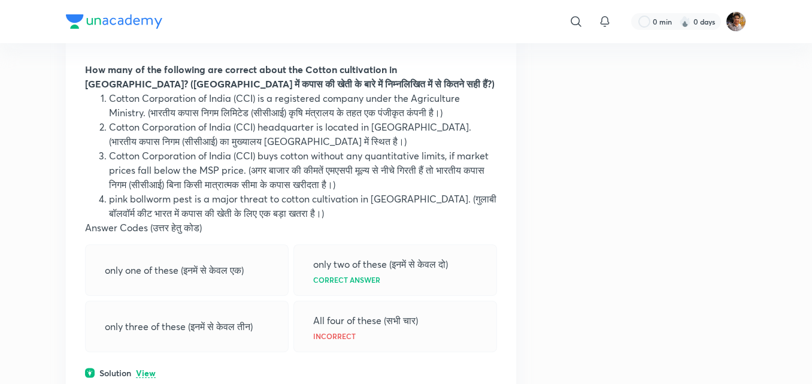
click at [147, 369] on p "View" at bounding box center [146, 373] width 20 height 9
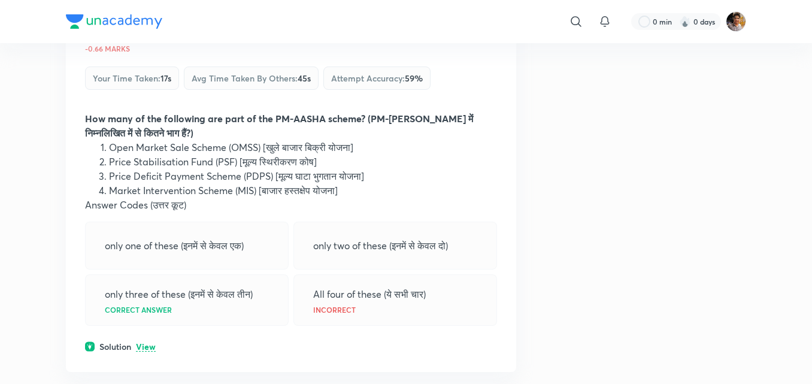
scroll to position [10661, 0]
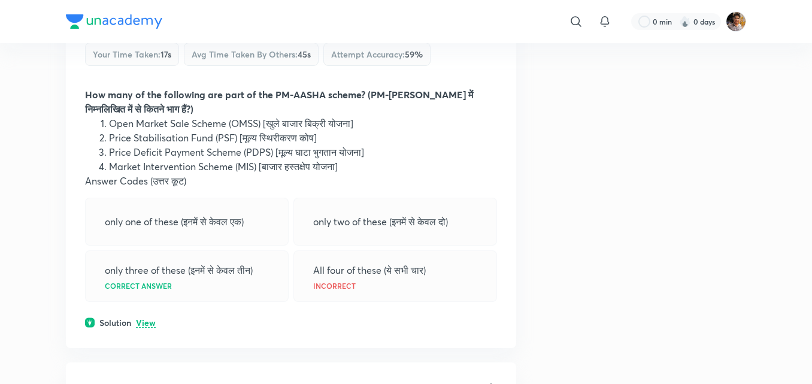
click at [154, 319] on p "View" at bounding box center [146, 323] width 20 height 9
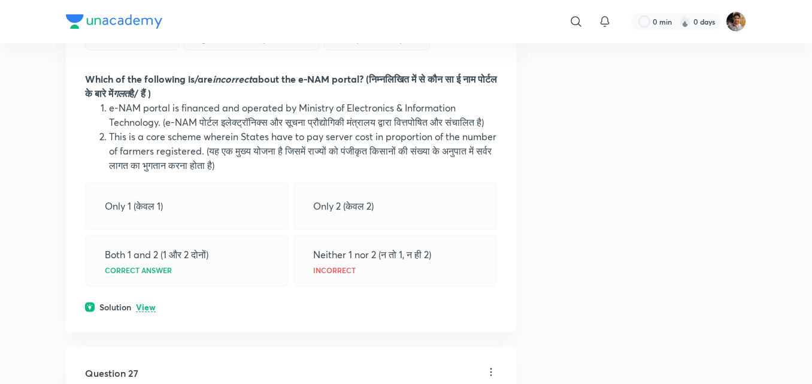
scroll to position [11236, 0]
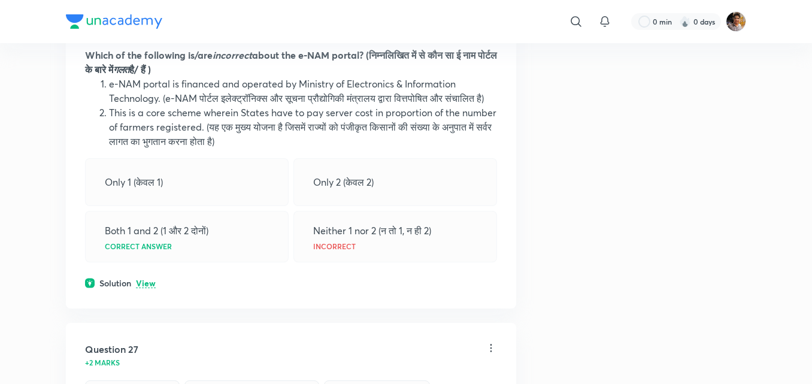
click at [156, 283] on div "Solution View" at bounding box center [291, 283] width 412 height 13
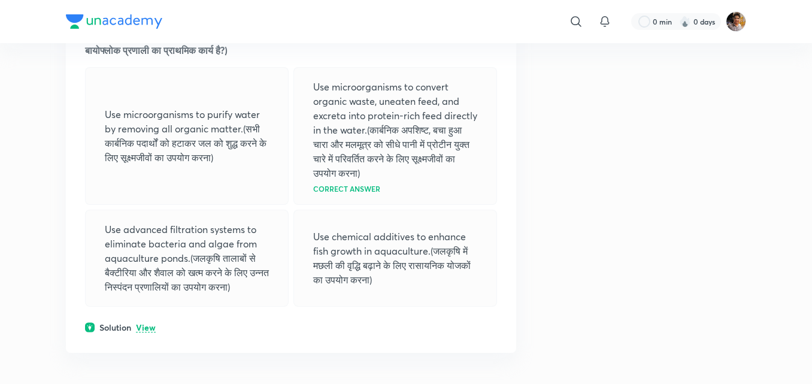
scroll to position [12961, 0]
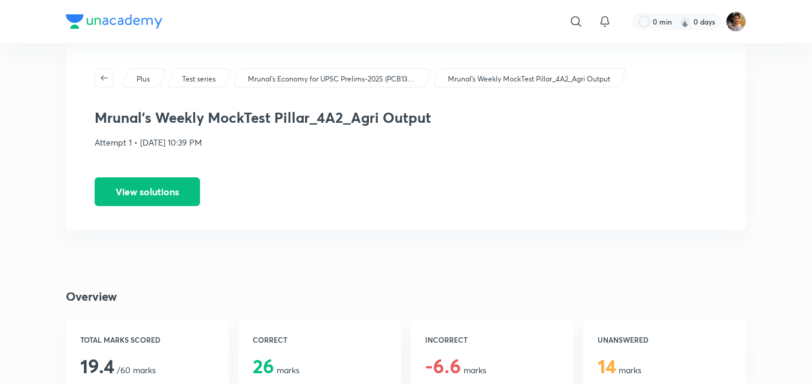
scroll to position [24, 0]
